Goal: Transaction & Acquisition: Download file/media

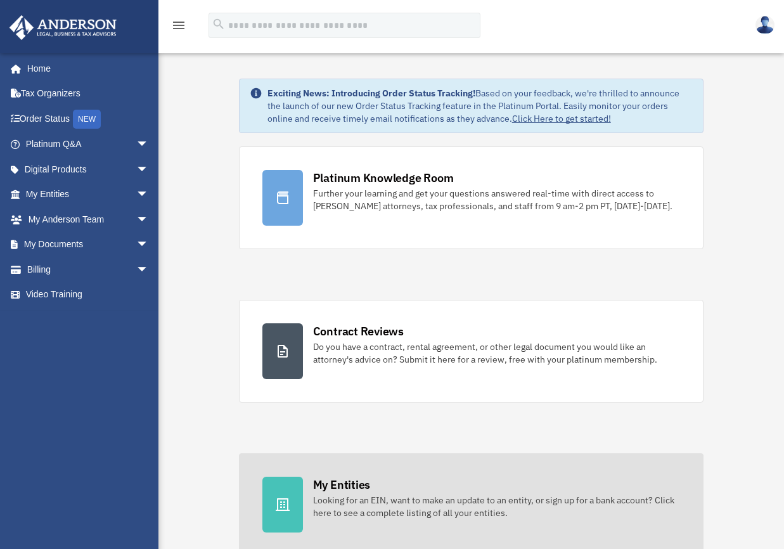
click at [293, 485] on div at bounding box center [282, 504] width 41 height 56
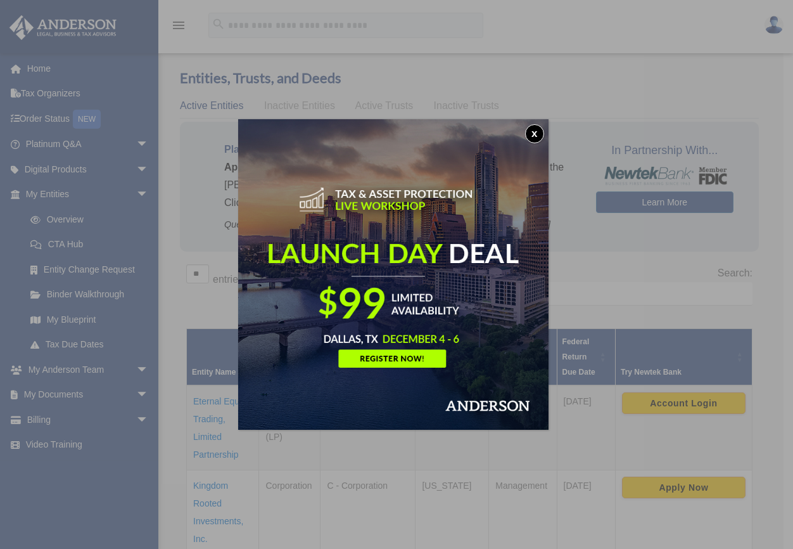
click at [538, 134] on button "x" at bounding box center [534, 133] width 19 height 19
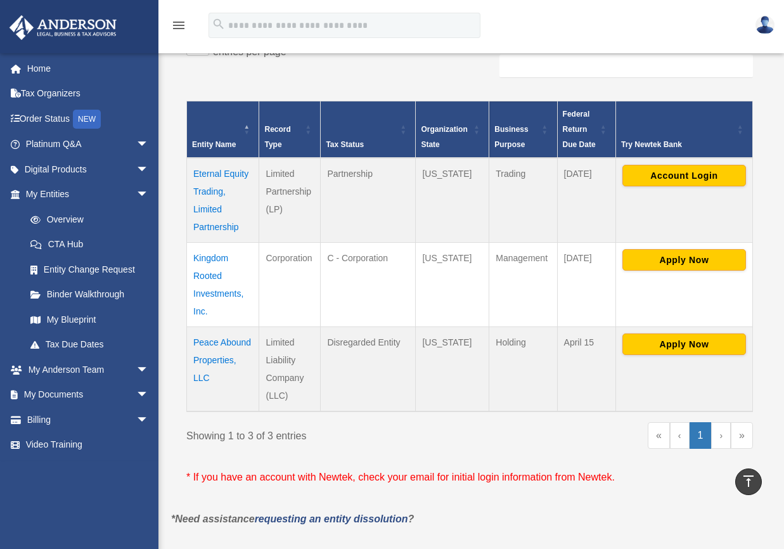
scroll to position [219, 0]
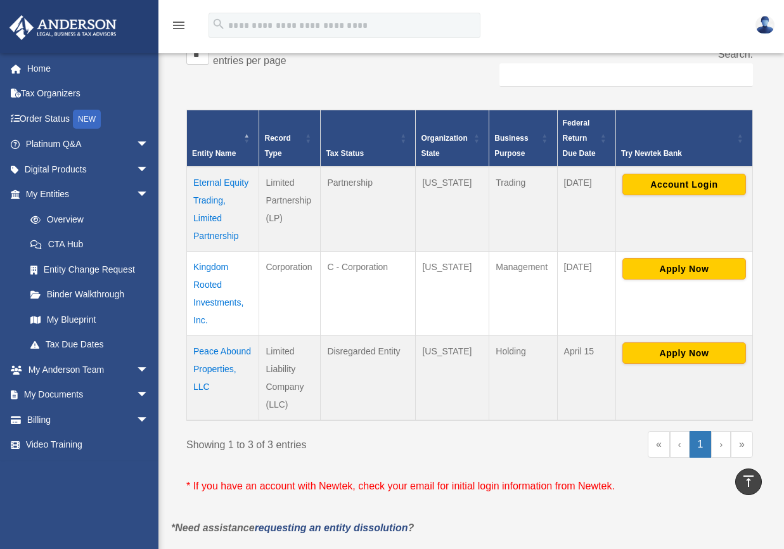
click at [212, 203] on td "Eternal Equity Trading, Limited Partnership" at bounding box center [223, 209] width 72 height 85
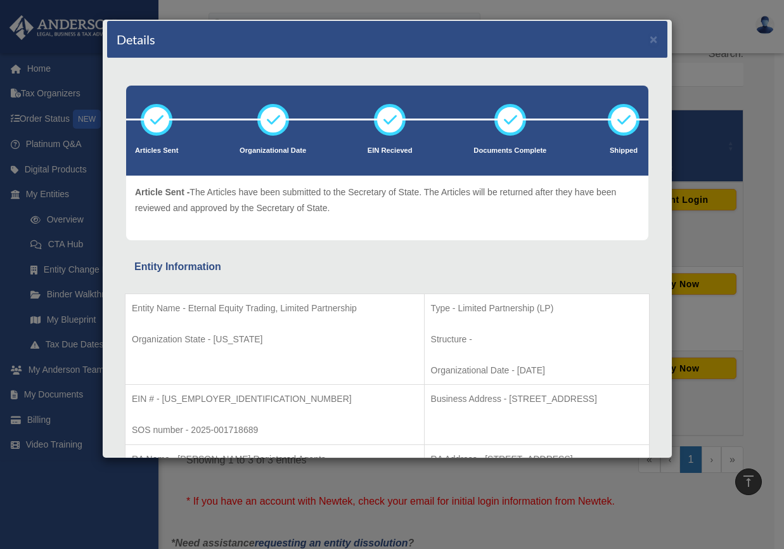
scroll to position [0, 0]
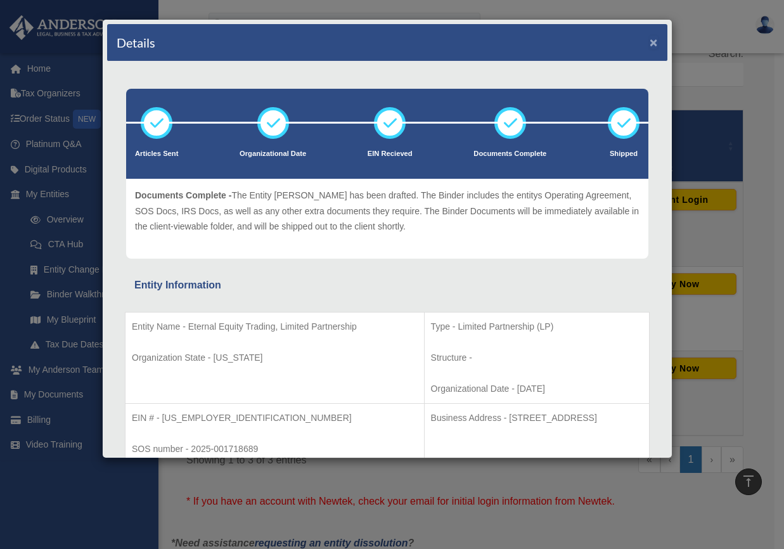
click at [649, 42] on button "×" at bounding box center [653, 41] width 8 height 13
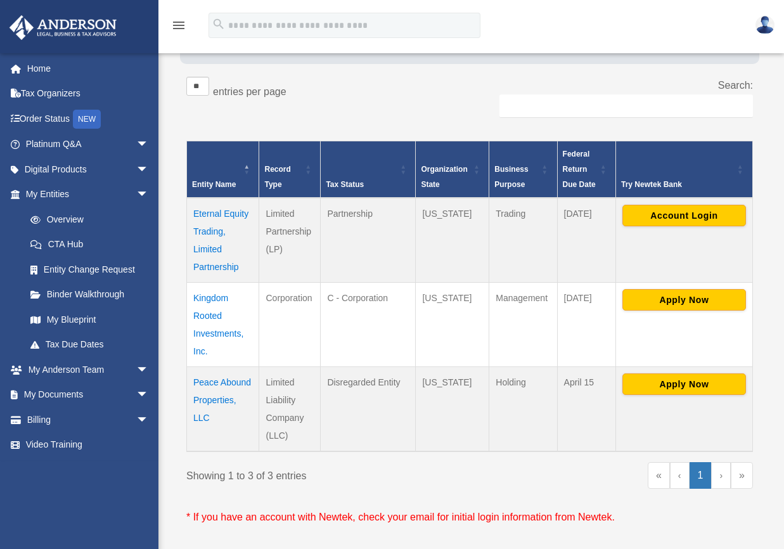
scroll to position [198, 0]
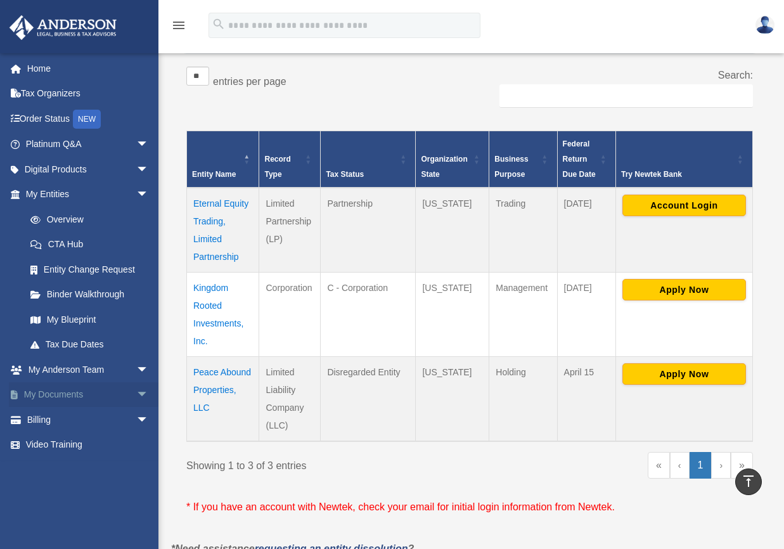
click at [139, 393] on span "arrow_drop_down" at bounding box center [148, 395] width 25 height 26
click at [70, 418] on link "Box" at bounding box center [93, 419] width 150 height 25
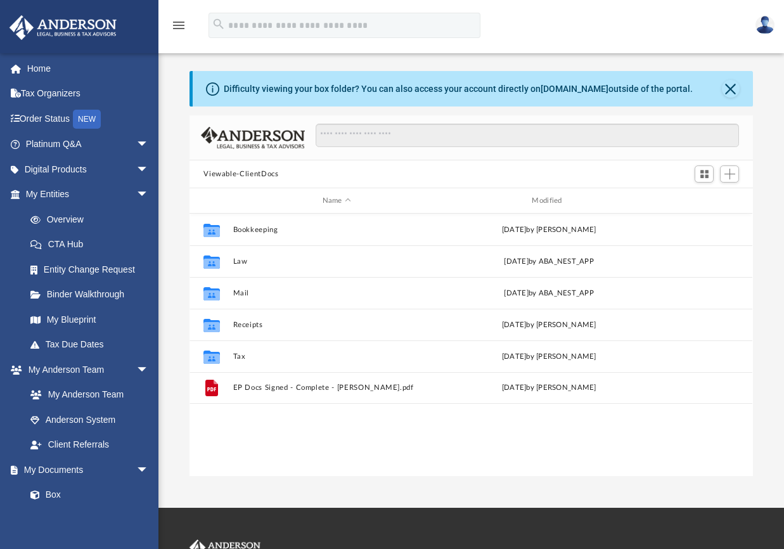
scroll to position [278, 553]
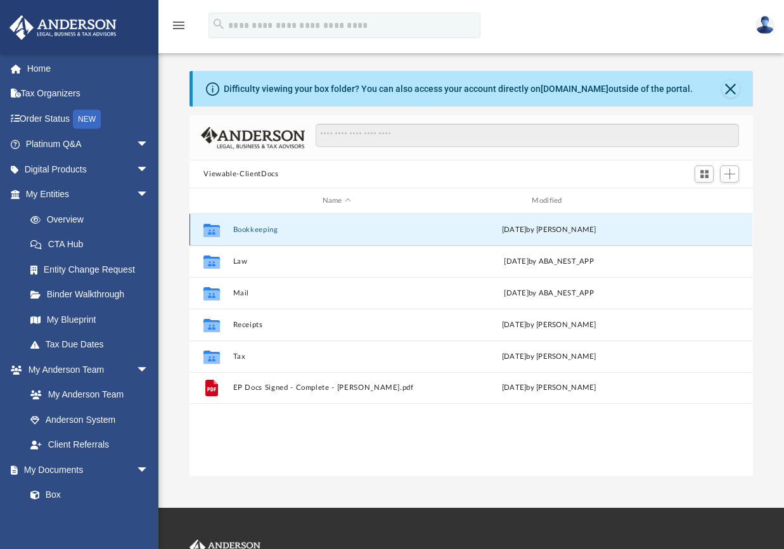
click at [275, 229] on button "Bookkeeping" at bounding box center [336, 230] width 207 height 8
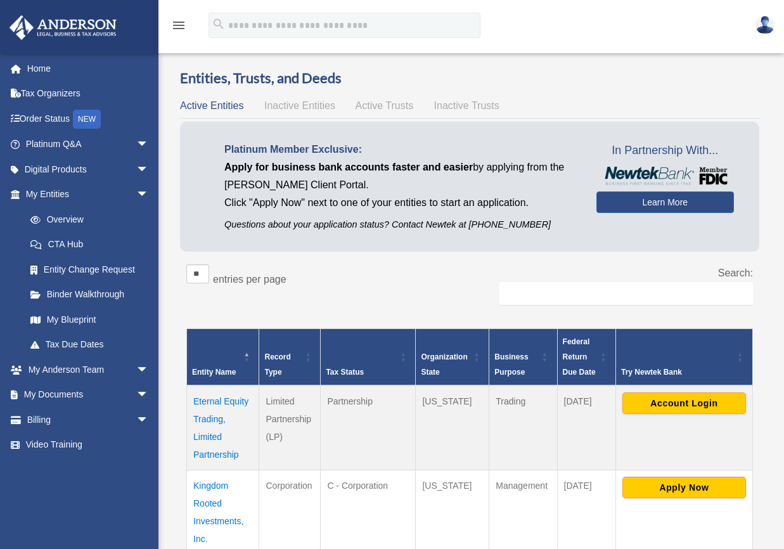
scroll to position [198, 0]
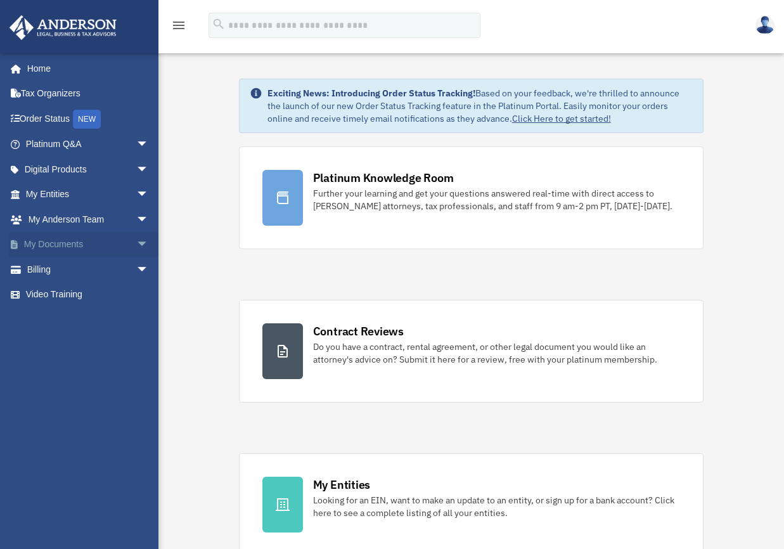
click at [136, 245] on span "arrow_drop_down" at bounding box center [148, 245] width 25 height 26
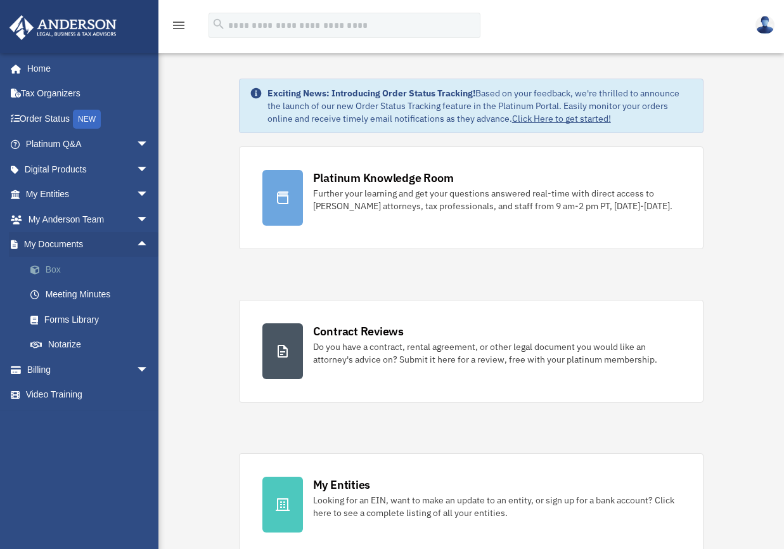
click at [89, 266] on link "Box" at bounding box center [93, 269] width 150 height 25
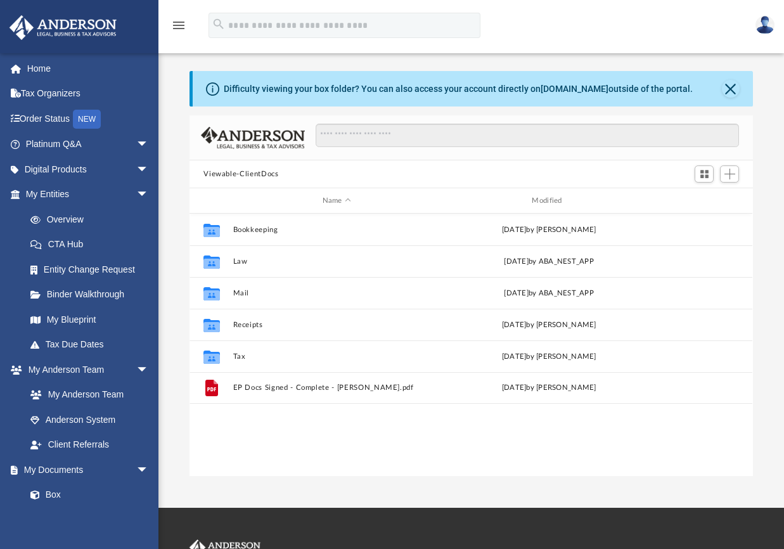
scroll to position [278, 553]
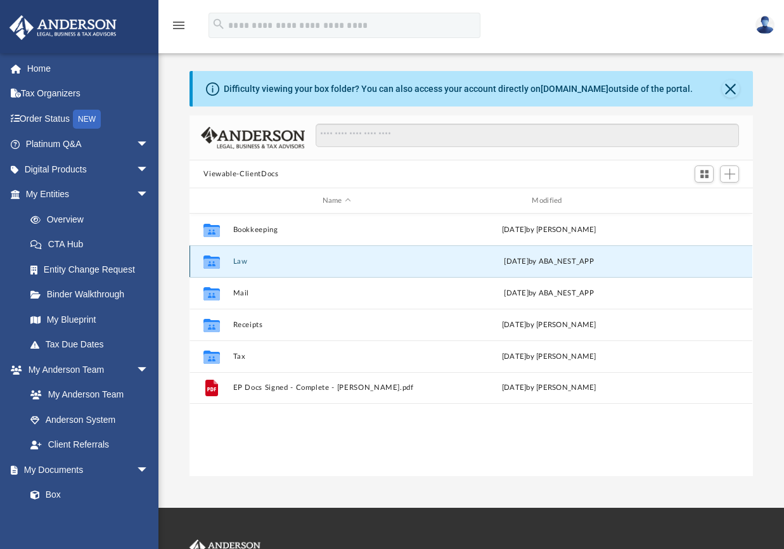
click at [245, 262] on button "Law" at bounding box center [336, 261] width 207 height 8
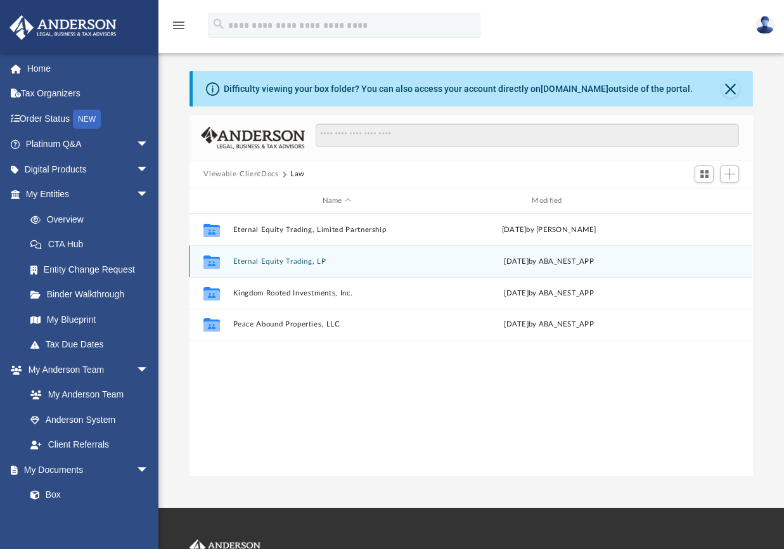
click at [218, 263] on icon "grid" at bounding box center [211, 263] width 16 height 10
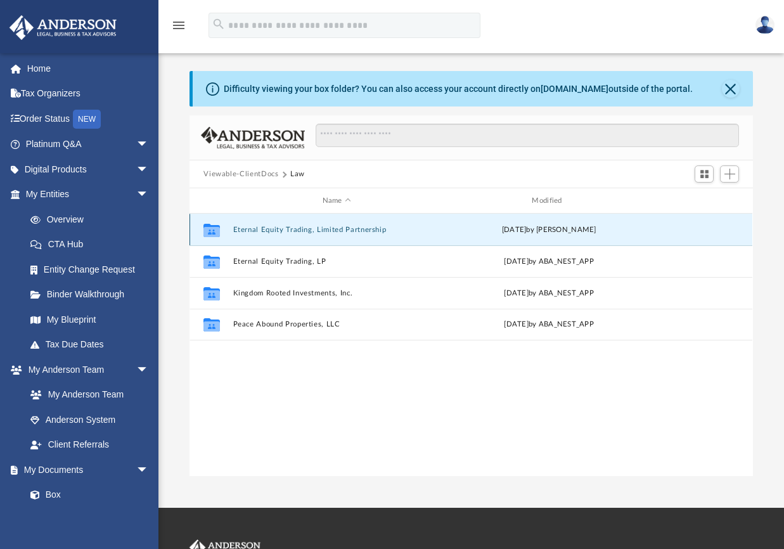
click at [312, 228] on button "Eternal Equity Trading, Limited Partnership" at bounding box center [336, 230] width 207 height 8
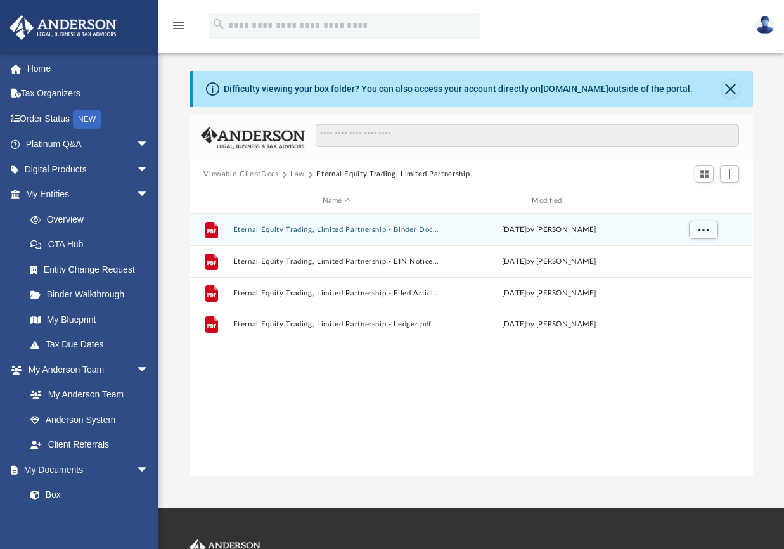
click at [314, 229] on button "Eternal Equity Trading, Limited Partnership - Binder Documents.pdf" at bounding box center [336, 230] width 207 height 8
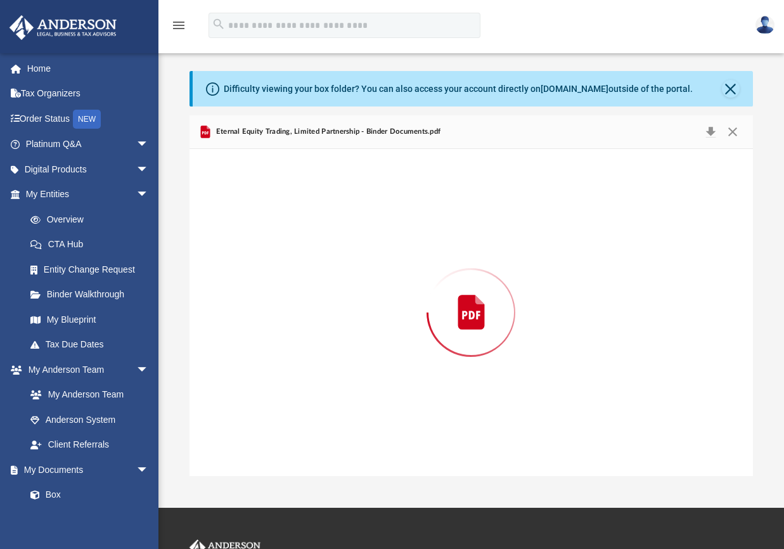
click at [314, 229] on div "Preview" at bounding box center [470, 312] width 563 height 327
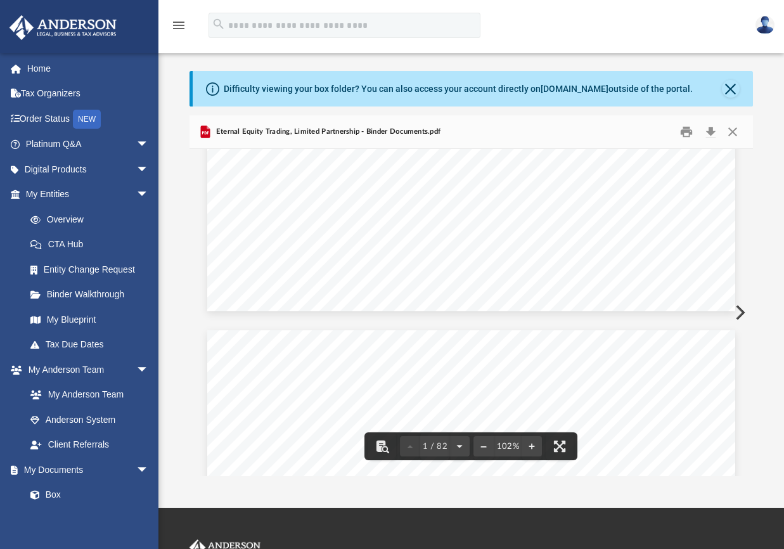
scroll to position [582, 0]
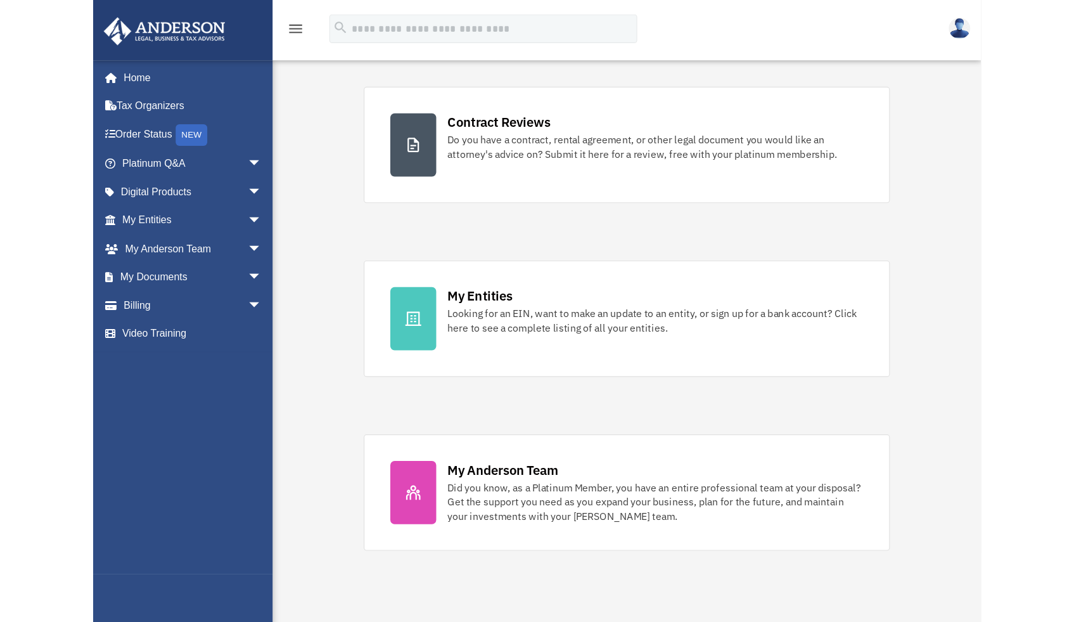
scroll to position [226, 0]
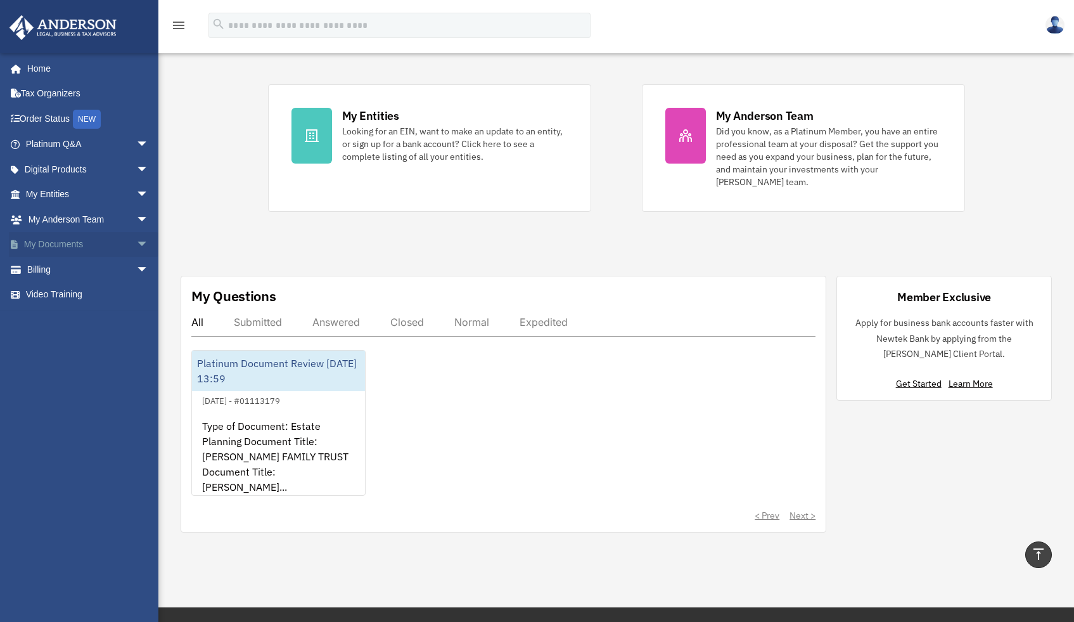
click at [136, 243] on span "arrow_drop_down" at bounding box center [148, 245] width 25 height 26
click at [100, 275] on link "Box" at bounding box center [93, 269] width 150 height 25
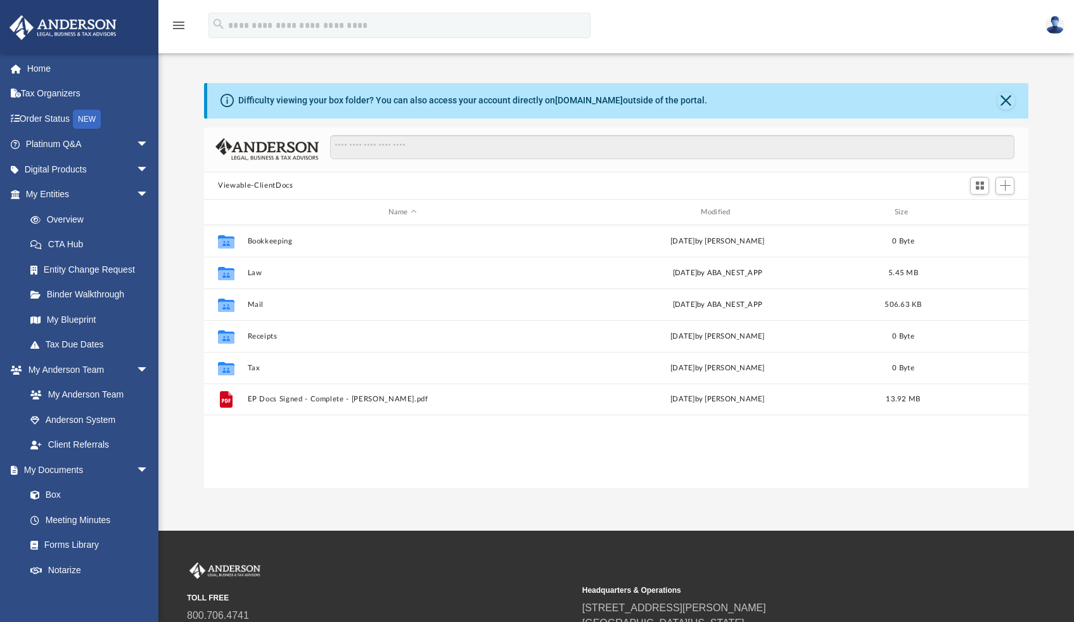
scroll to position [278, 814]
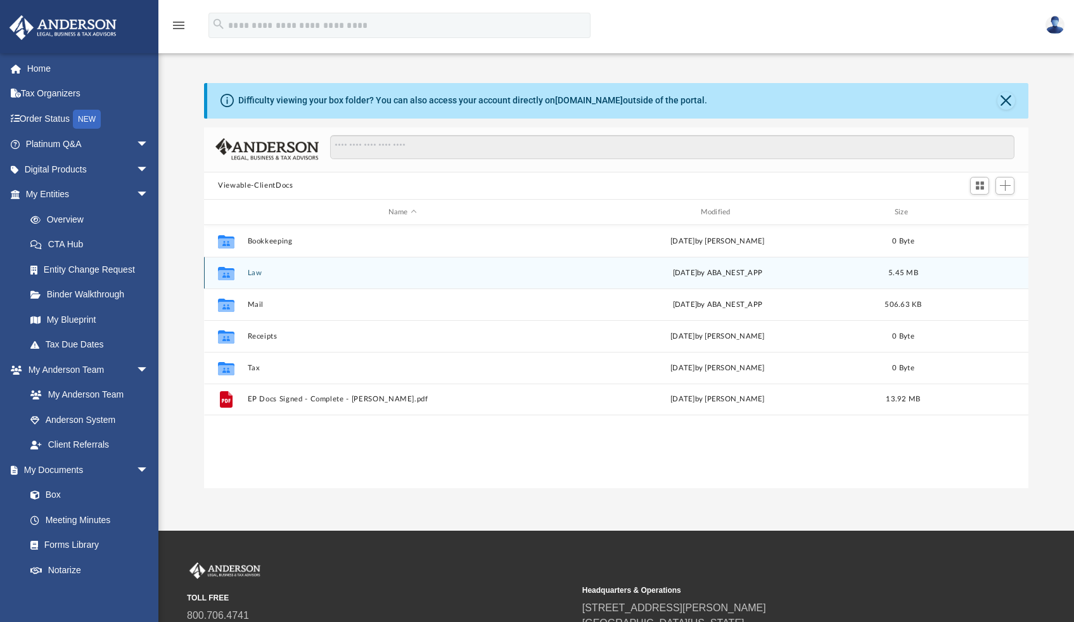
click at [279, 278] on div "Collaborated Folder Law [DATE] by ABA_NEST_APP 5.45 MB" at bounding box center [616, 273] width 824 height 32
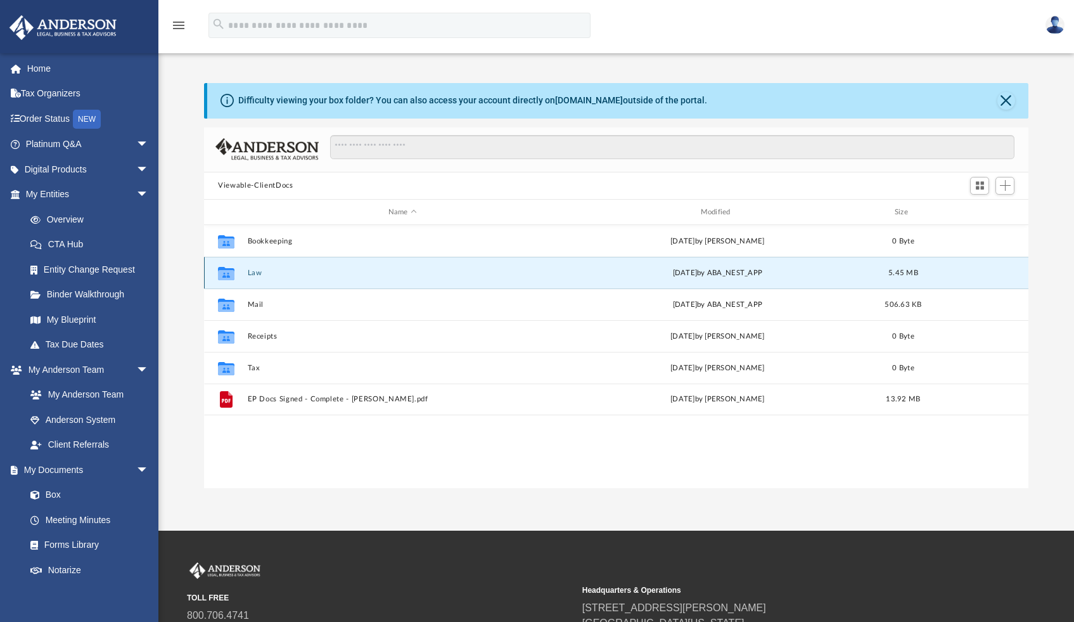
click at [232, 272] on icon "grid" at bounding box center [226, 275] width 16 height 10
click at [290, 278] on div "Collaborated Folder Law [DATE] by ABA_NEST_APP 5.45 MB" at bounding box center [616, 273] width 824 height 32
click at [255, 274] on button "Law" at bounding box center [403, 273] width 310 height 8
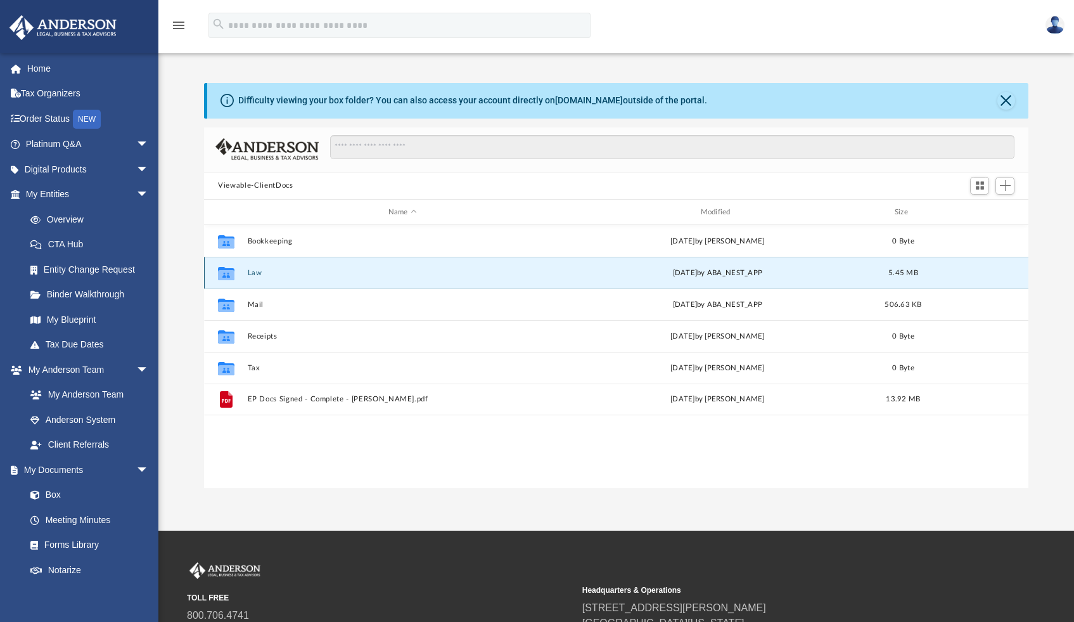
click at [255, 274] on button "Law" at bounding box center [403, 273] width 310 height 8
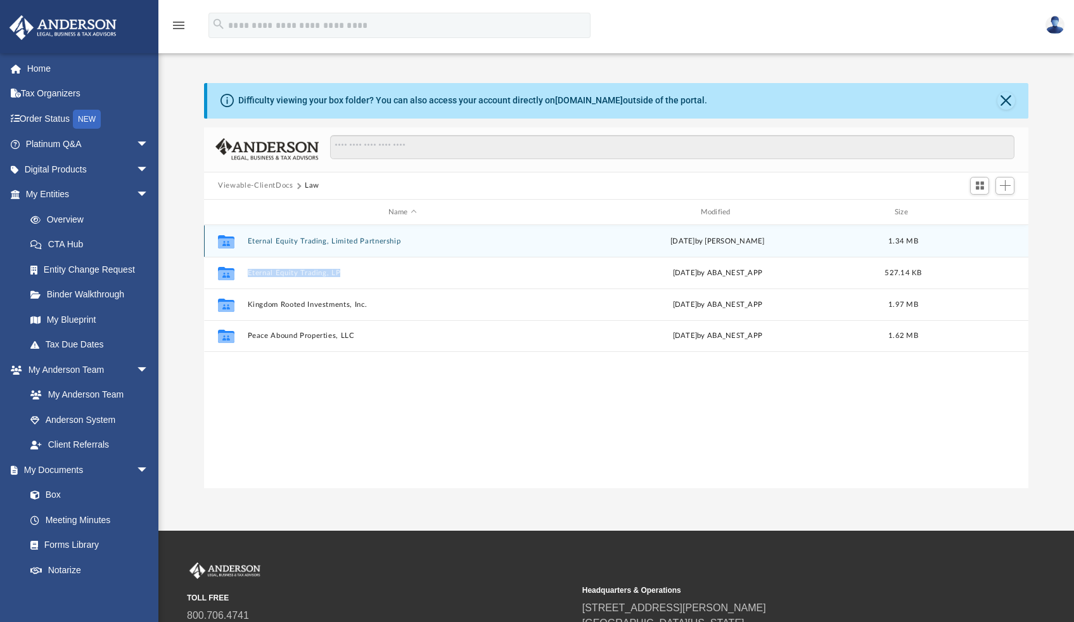
click at [376, 237] on button "Eternal Equity Trading, Limited Partnership" at bounding box center [403, 241] width 310 height 8
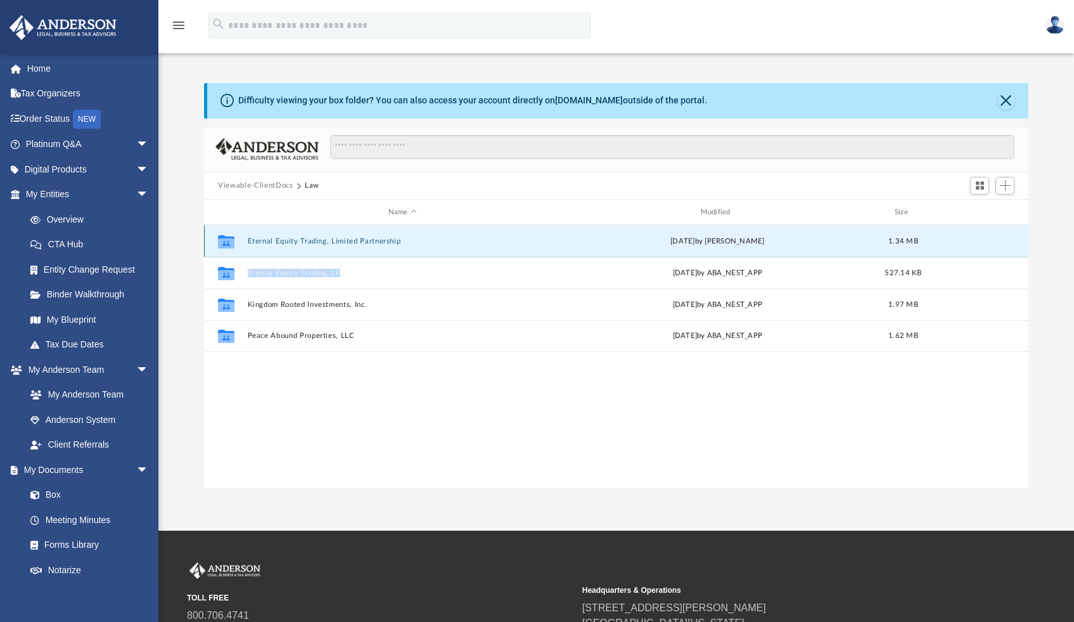
click at [376, 237] on button "Eternal Equity Trading, Limited Partnership" at bounding box center [403, 241] width 310 height 8
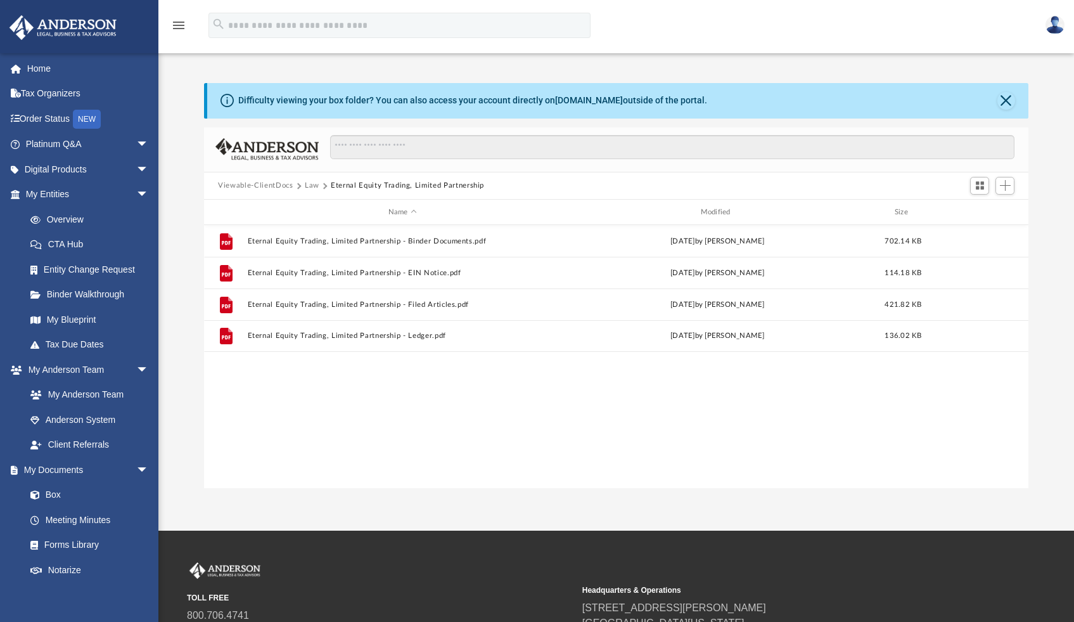
click at [404, 455] on div "File Eternal Equity Trading, Limited Partnership - Binder Documents.pdf [DATE] …" at bounding box center [616, 356] width 824 height 263
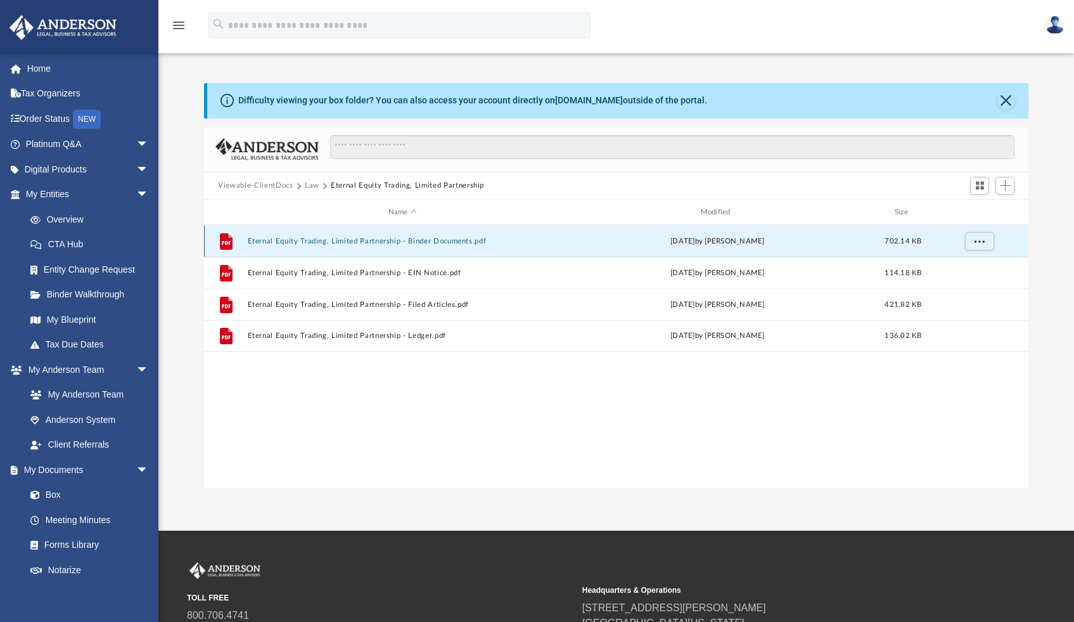
click at [452, 243] on button "Eternal Equity Trading, Limited Partnership - Binder Documents.pdf" at bounding box center [403, 241] width 310 height 8
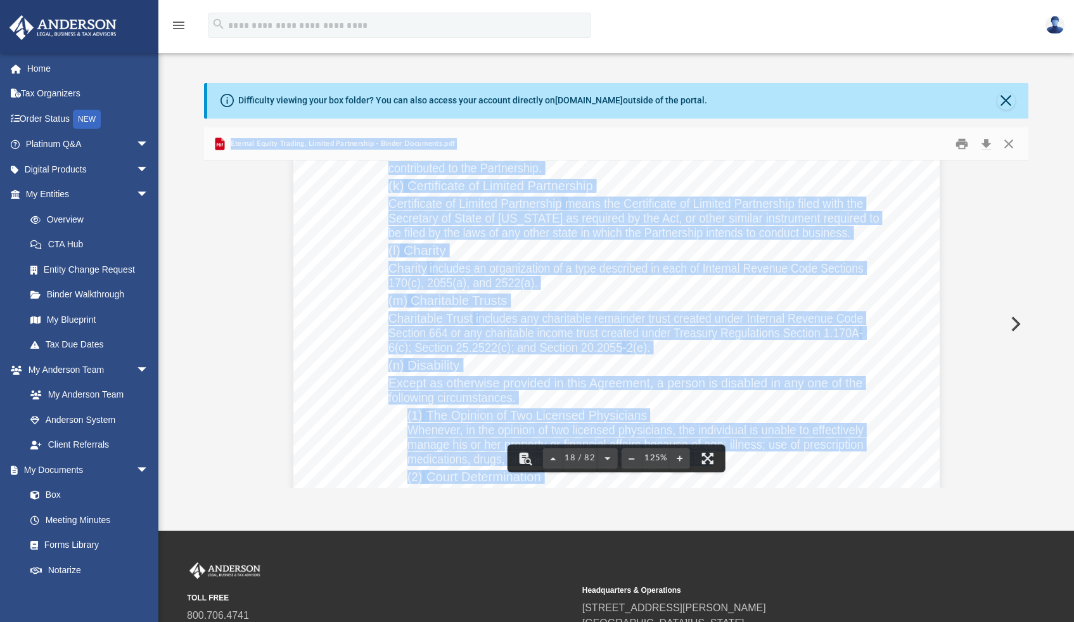
scroll to position [15223, 0]
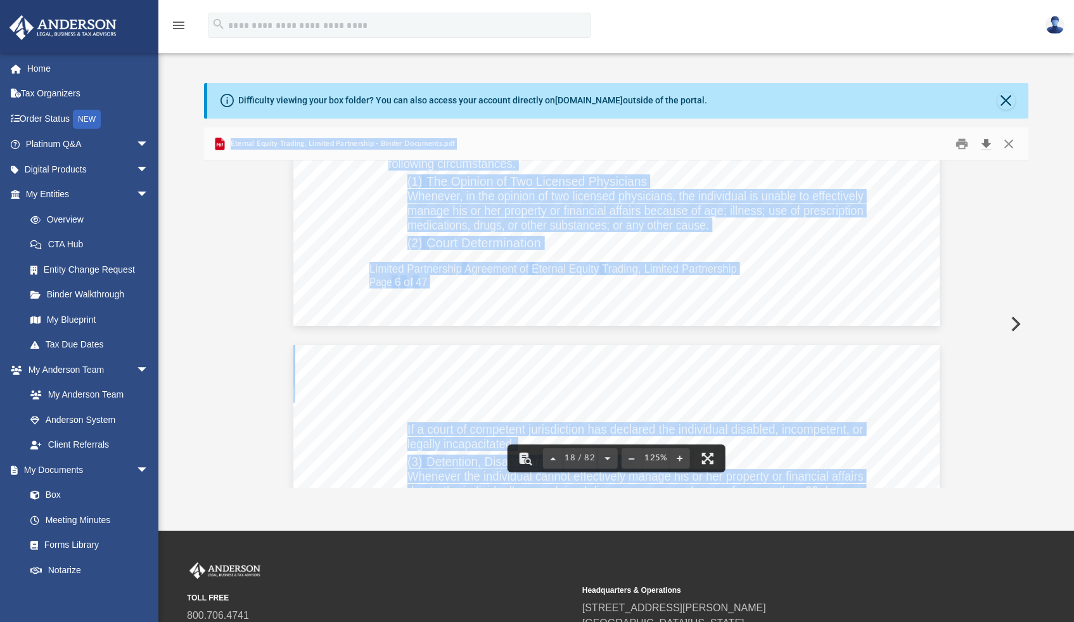
click at [983, 141] on button "Download" at bounding box center [986, 144] width 23 height 20
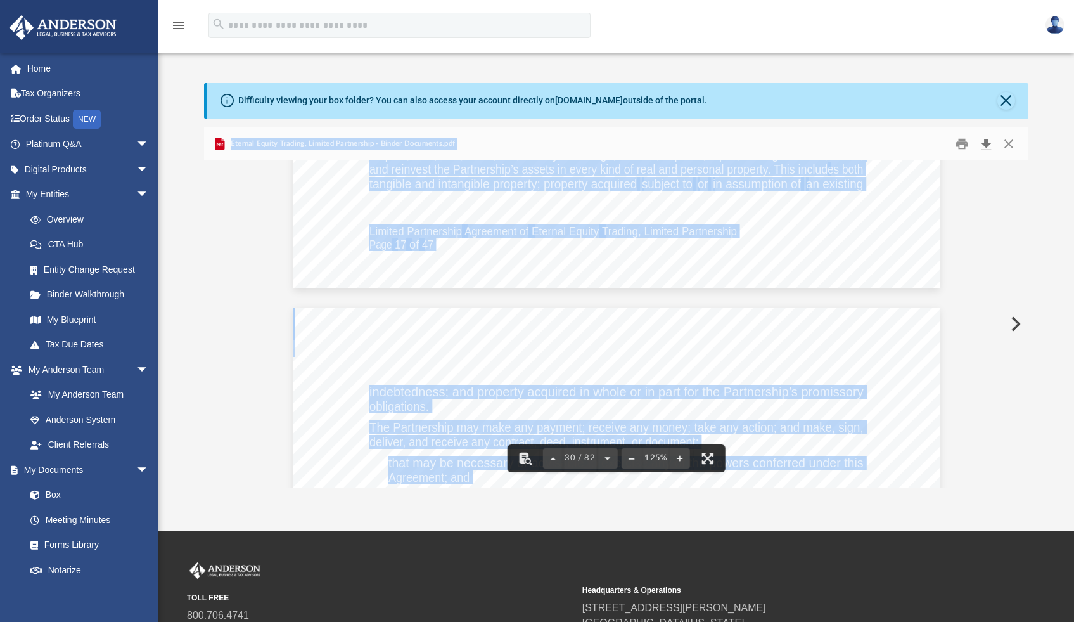
scroll to position [24468, 0]
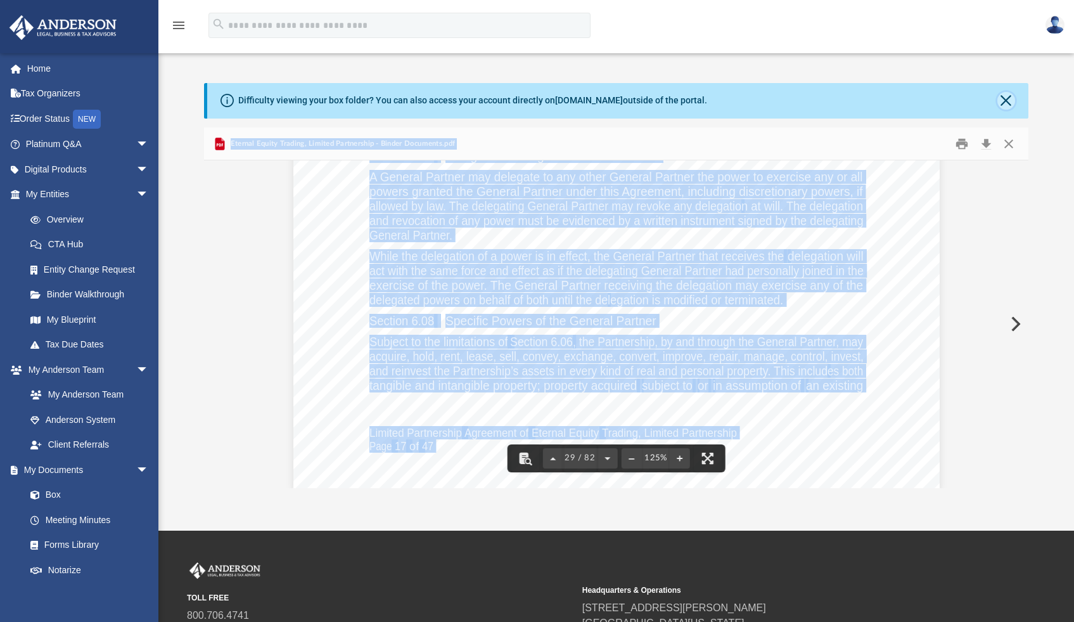
click at [1007, 99] on button "Close" at bounding box center [1006, 101] width 18 height 18
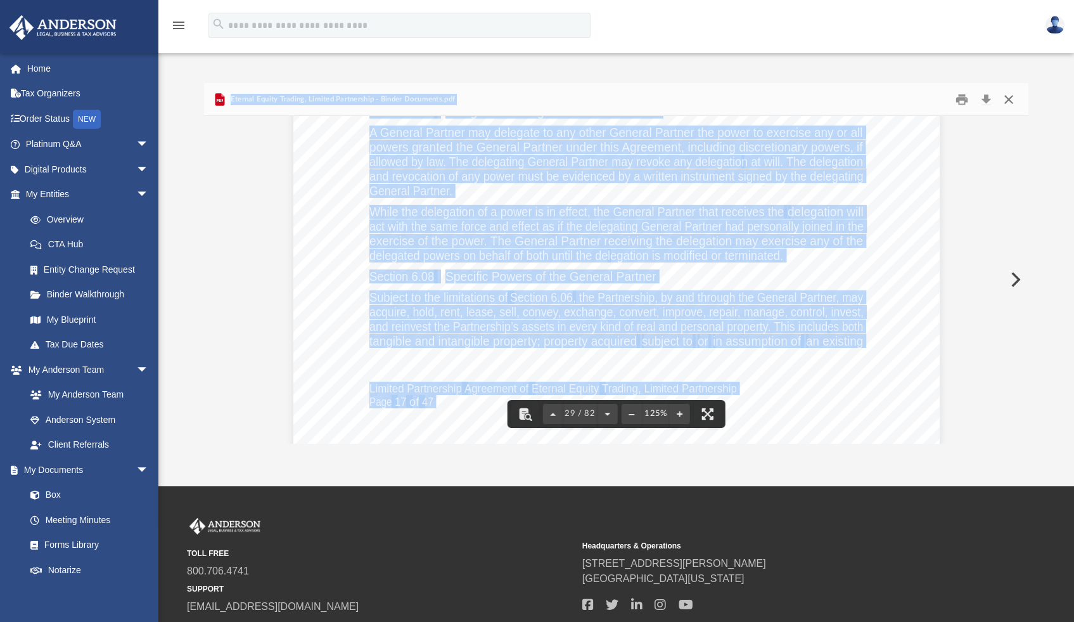
click at [1008, 101] on button "Close" at bounding box center [1008, 99] width 23 height 20
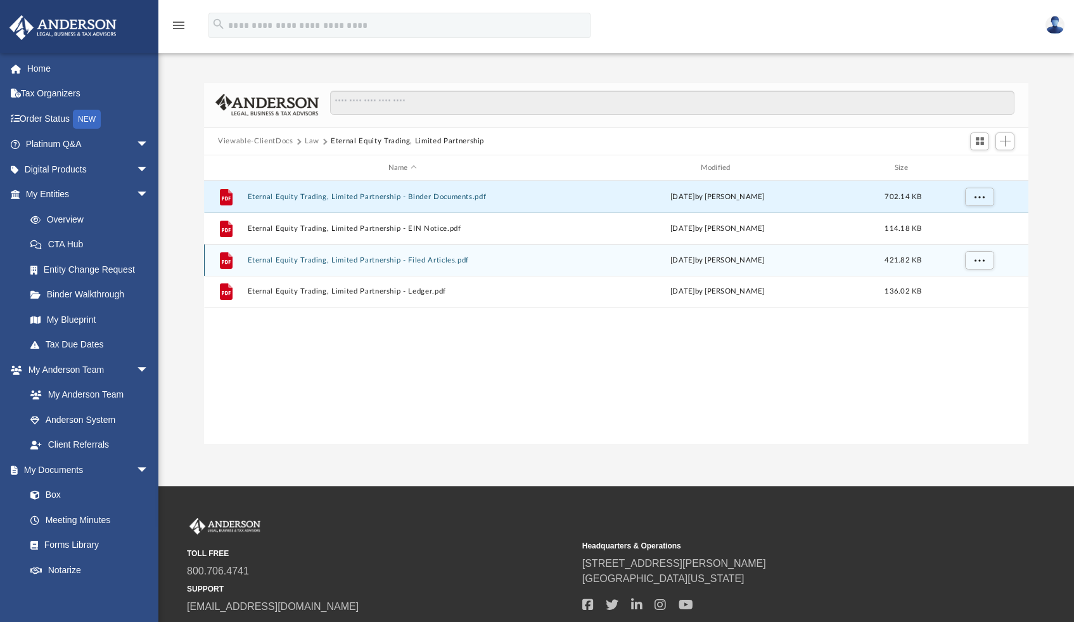
click at [423, 261] on button "Eternal Equity Trading, Limited Partnership - Filed Articles.pdf" at bounding box center [403, 260] width 310 height 8
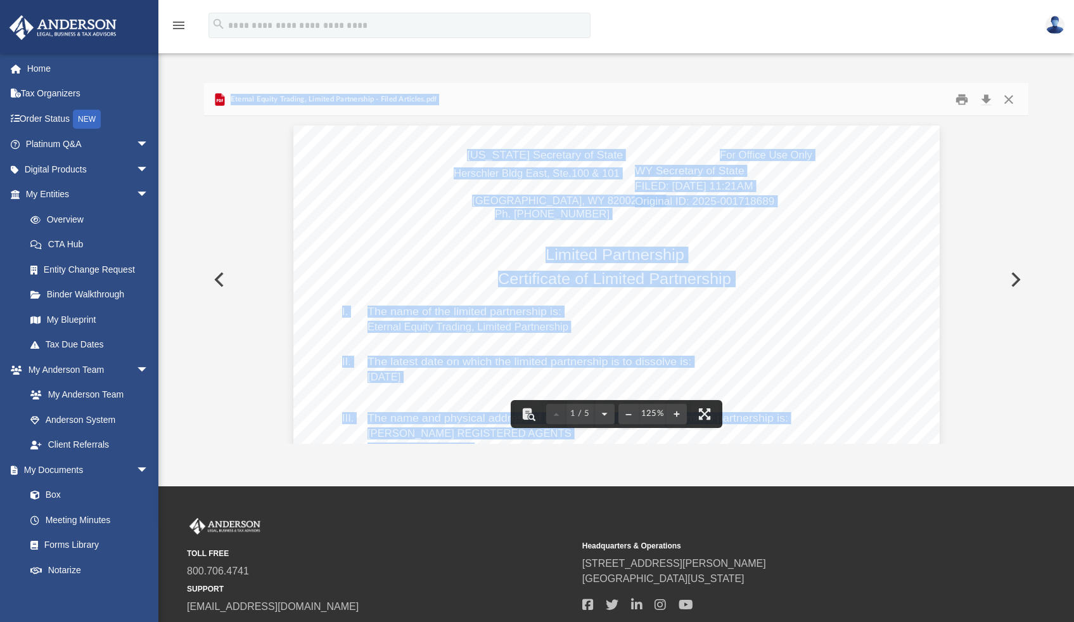
click at [796, 321] on div "[US_STATE] Secretary of State [PERSON_NAME] [GEOGRAPHIC_DATA] 82002-0020 Ph. [P…" at bounding box center [616, 543] width 646 height 836
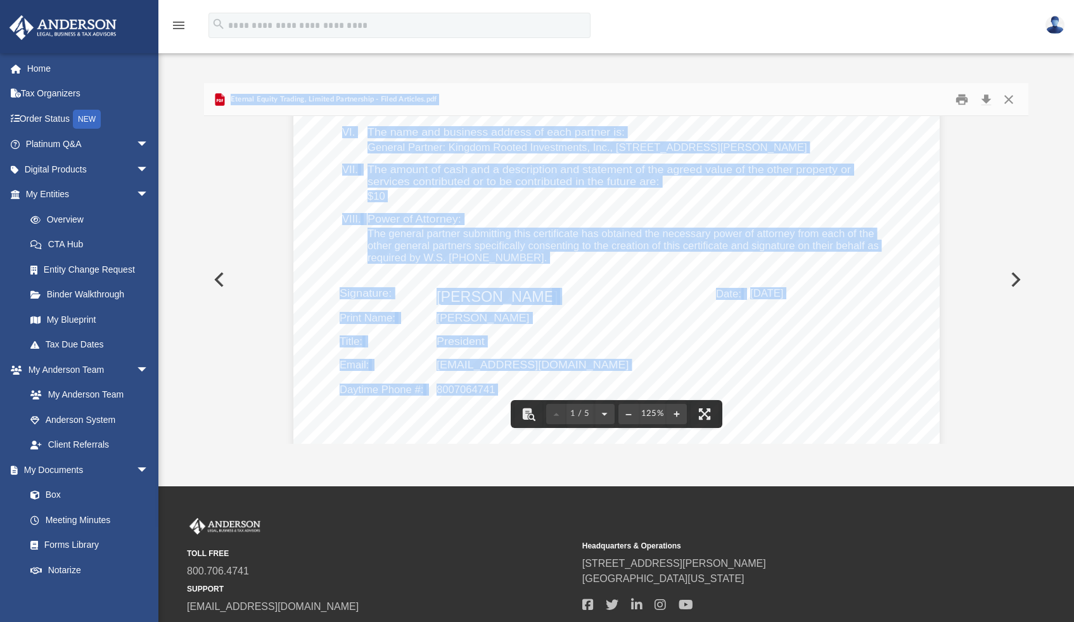
scroll to position [710, 0]
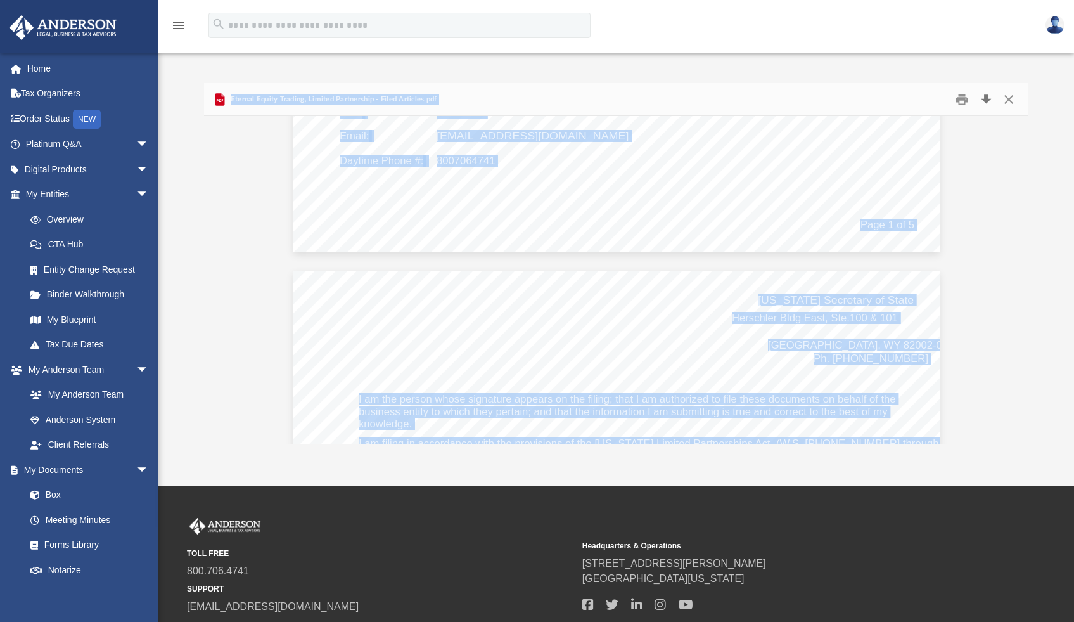
click at [992, 102] on button "Download" at bounding box center [986, 99] width 23 height 20
